Goal: Book appointment/travel/reservation

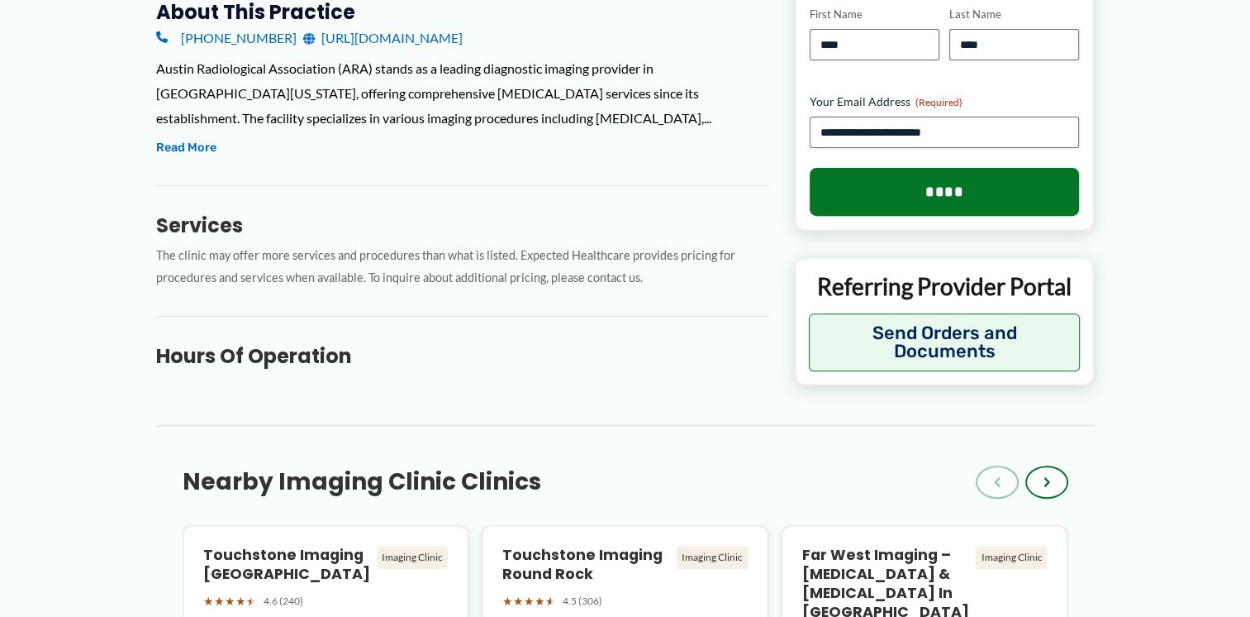
scroll to position [605, 0]
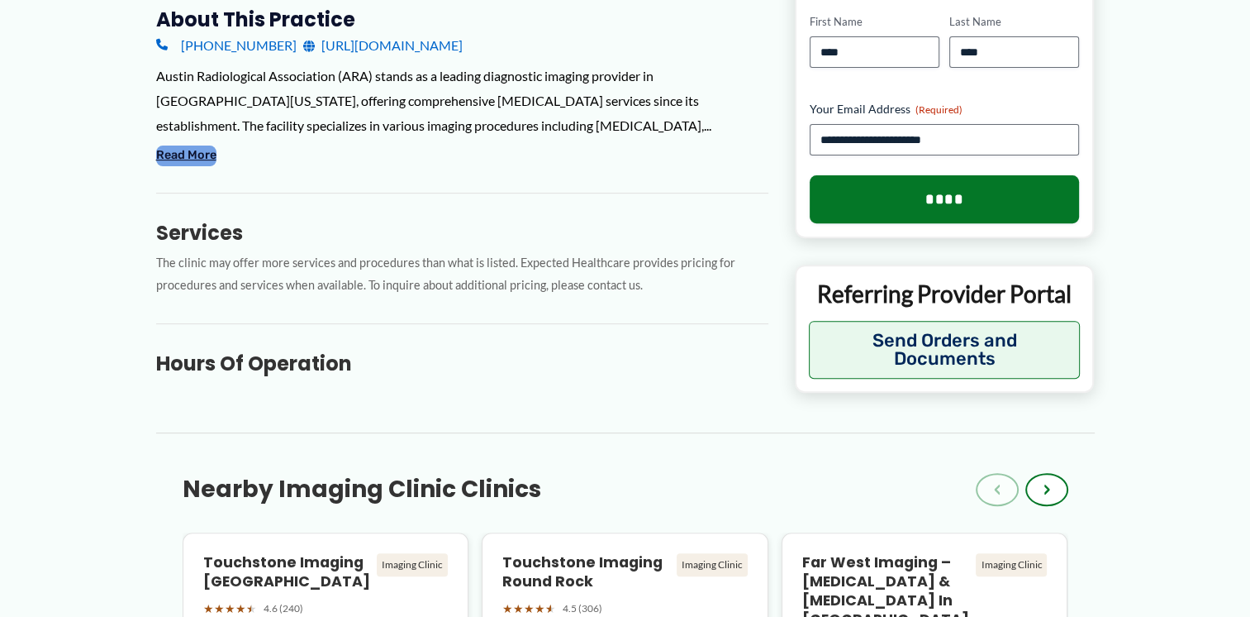
click at [175, 148] on button "Read More" at bounding box center [186, 155] width 60 height 20
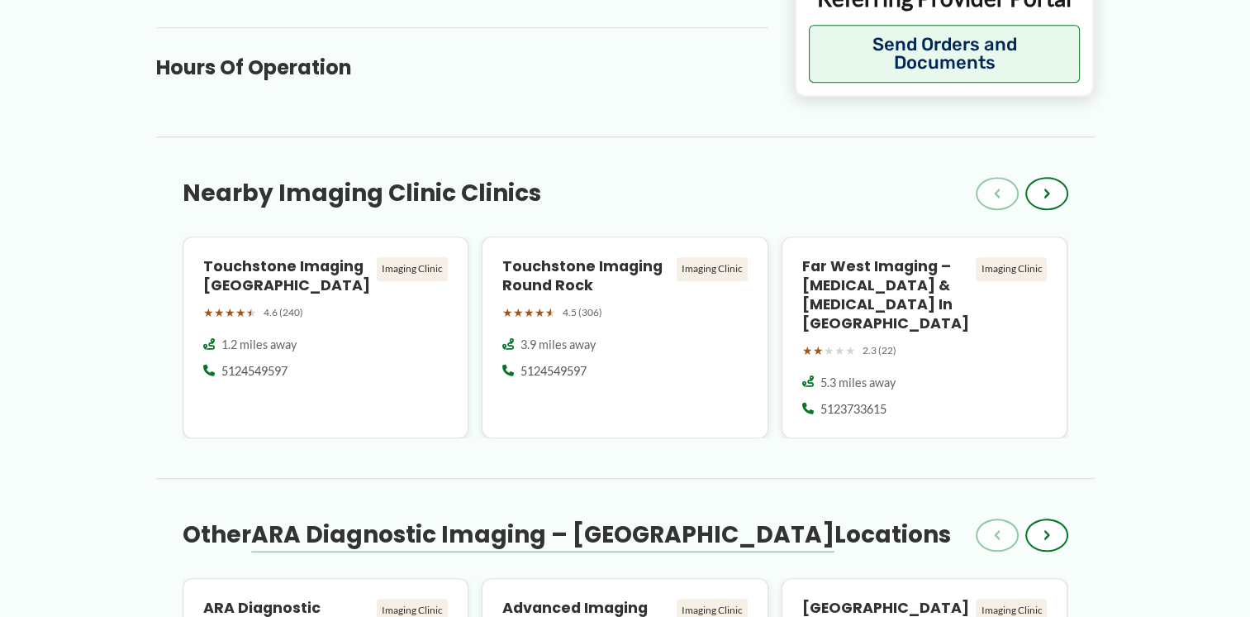
scroll to position [1134, 0]
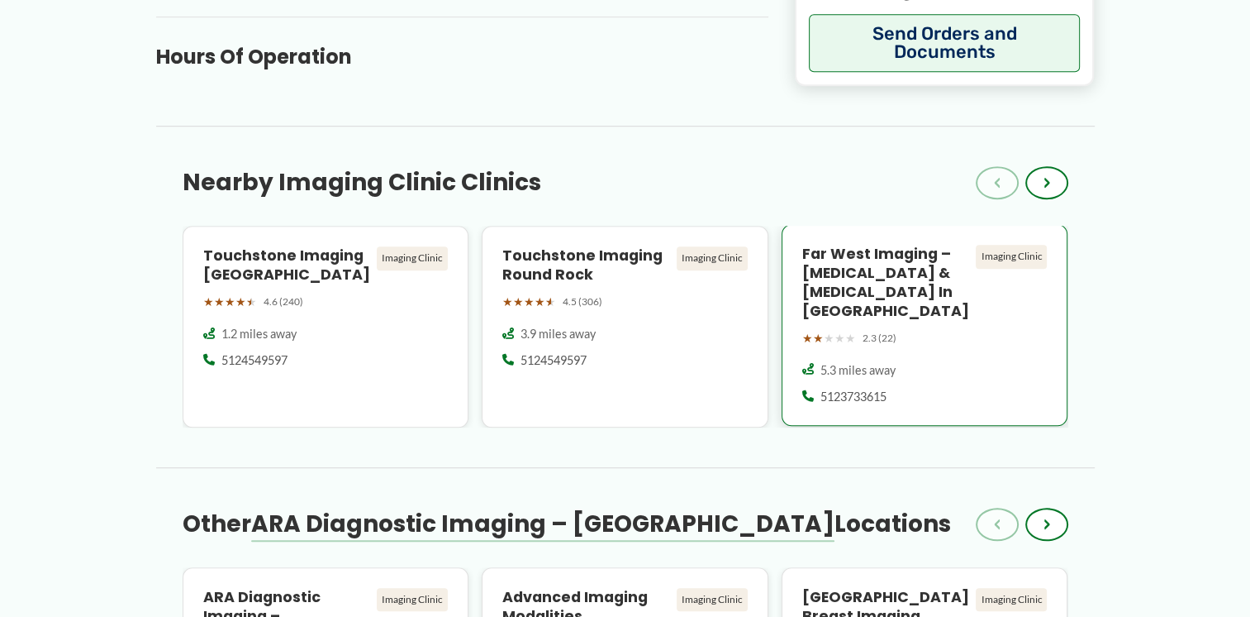
click at [876, 264] on h4 "Far West Imaging – MRI & CT Scan in Austin" at bounding box center [886, 282] width 168 height 75
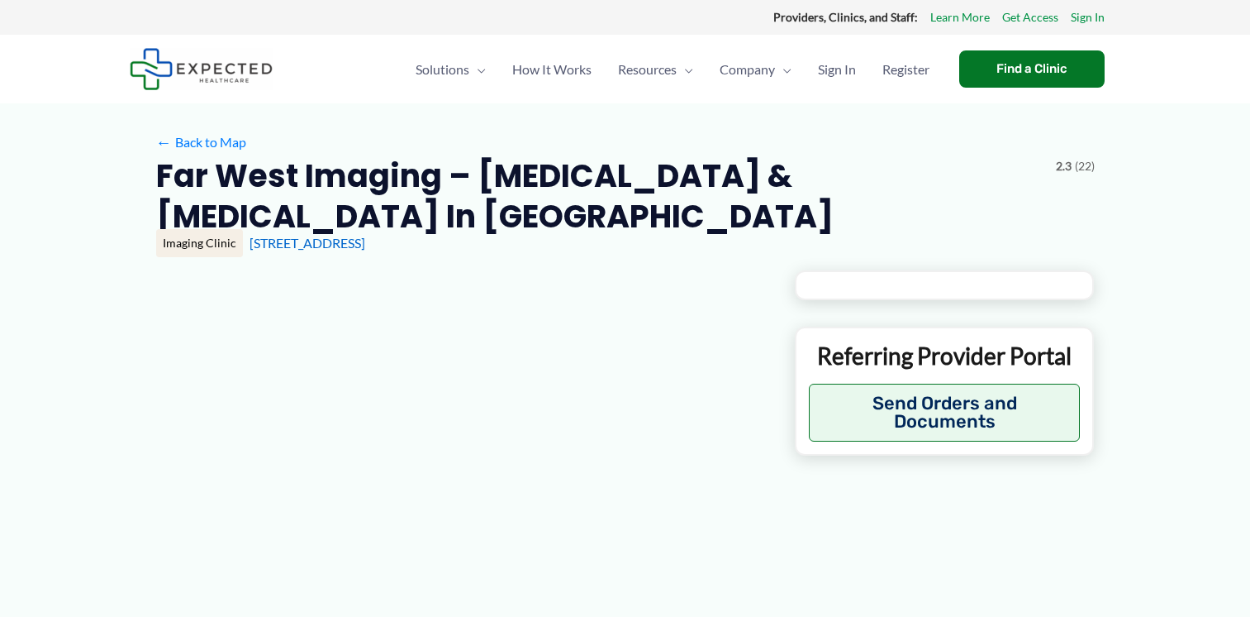
type input "**********"
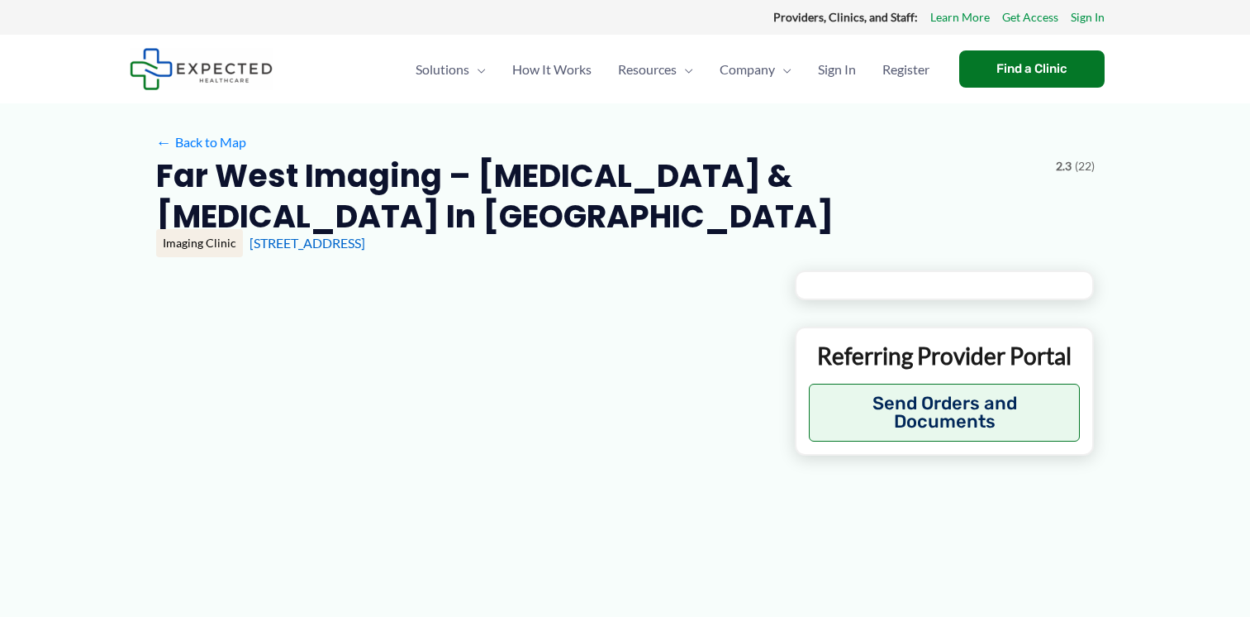
type input "**********"
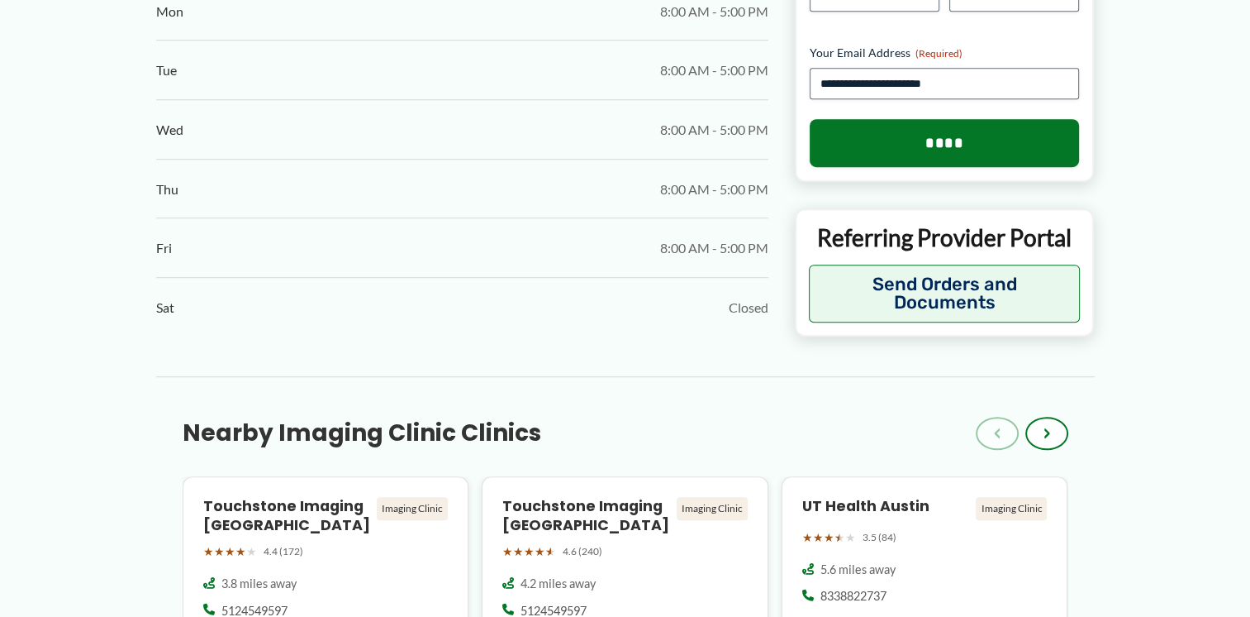
scroll to position [1123, 0]
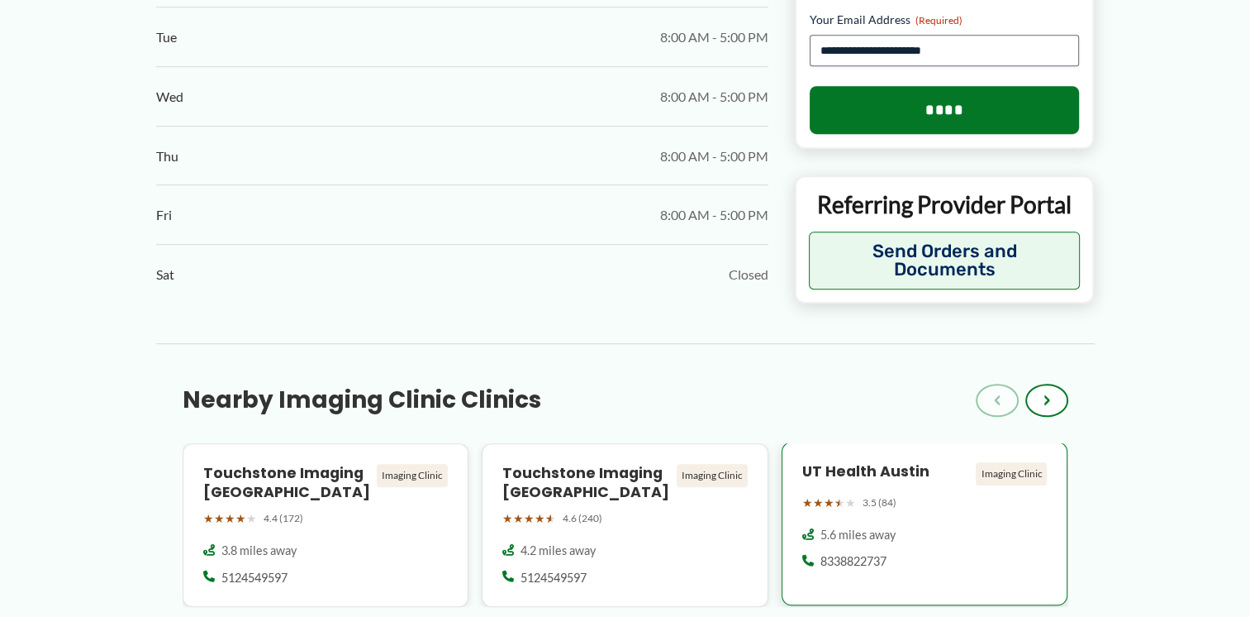
click at [883, 462] on h4 "UT Health Austin" at bounding box center [886, 471] width 168 height 19
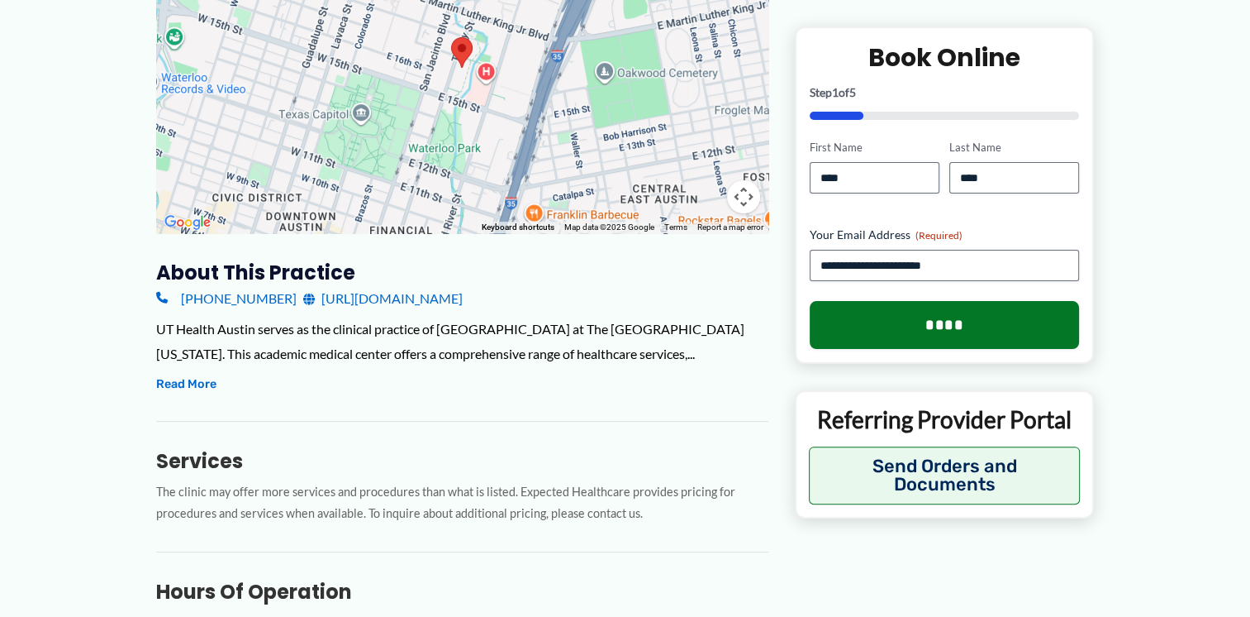
scroll to position [430, 0]
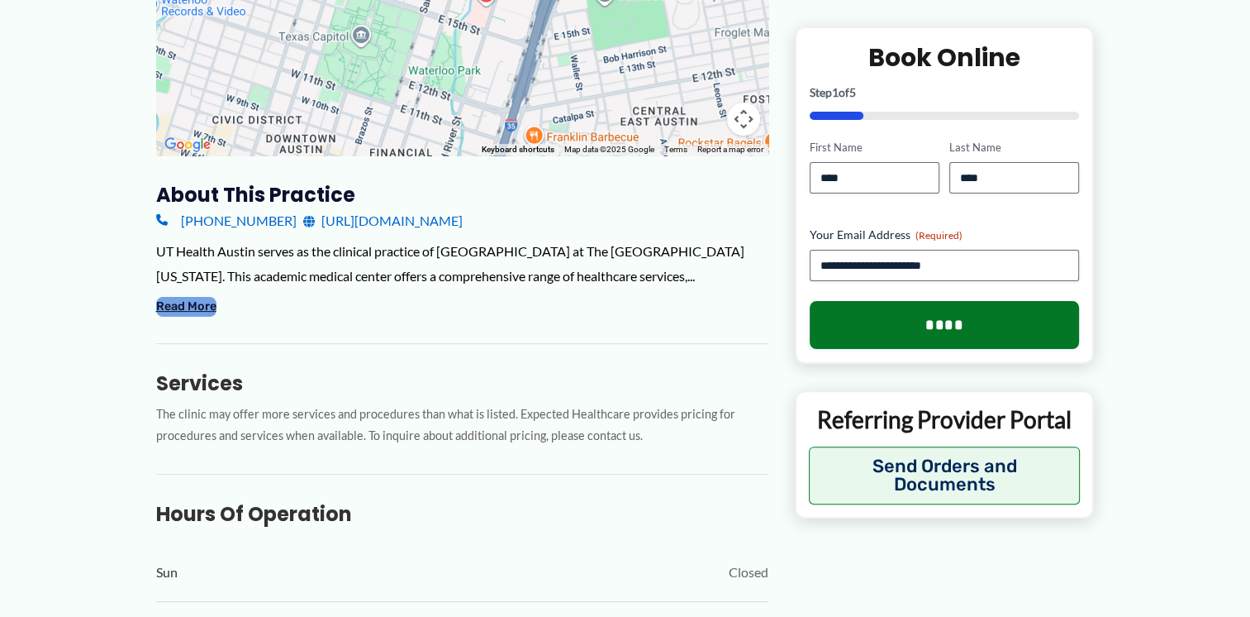
click at [208, 303] on button "Read More" at bounding box center [186, 307] width 60 height 20
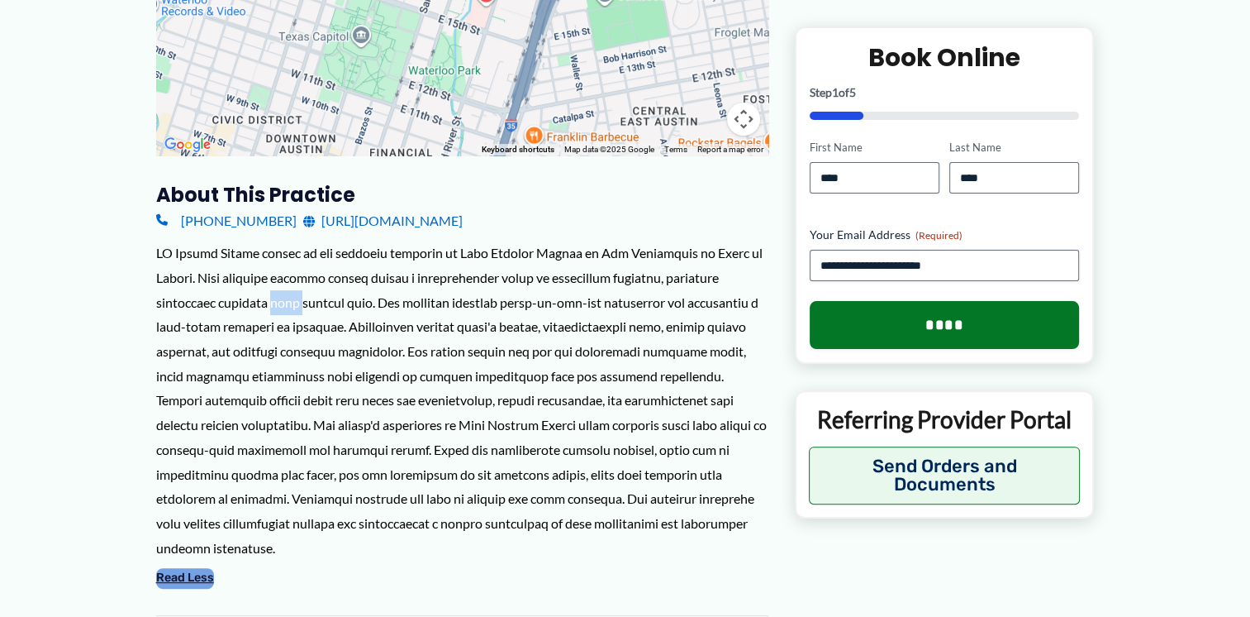
click at [208, 303] on div at bounding box center [462, 399] width 612 height 319
